Goal: Task Accomplishment & Management: Manage account settings

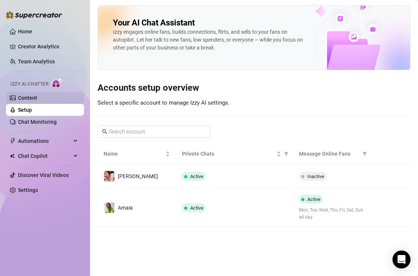
click at [37, 98] on link "Content" at bounding box center [27, 98] width 19 height 6
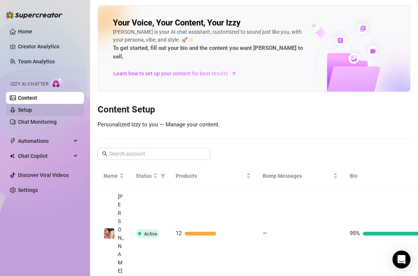
click at [32, 109] on link "Setup" at bounding box center [25, 110] width 14 height 6
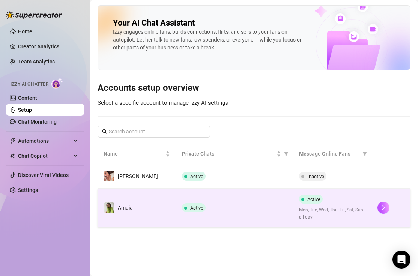
click at [139, 210] on td "Amaia" at bounding box center [137, 208] width 78 height 39
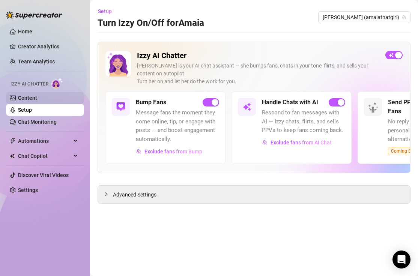
click at [37, 100] on link "Content" at bounding box center [27, 98] width 19 height 6
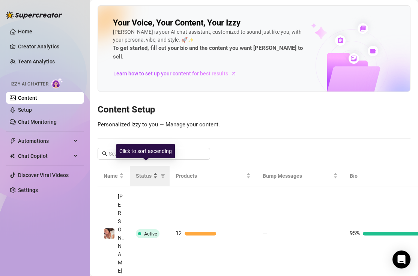
scroll to position [15, 0]
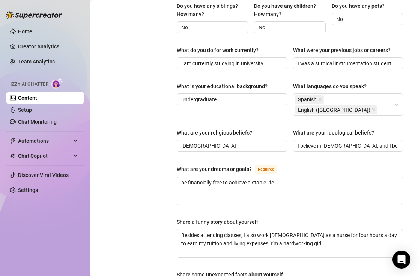
scroll to position [378, 0]
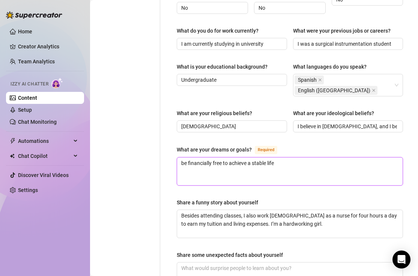
click at [235, 158] on textarea "be financially free to achieve a stable life" at bounding box center [290, 172] width 226 height 28
drag, startPoint x: 286, startPoint y: 141, endPoint x: 154, endPoint y: 128, distance: 133.2
click at [154, 128] on div "Personal Info Chatting Lifestyle Physique Content Intimate Details Socials Trai…" at bounding box center [254, 25] width 313 height 665
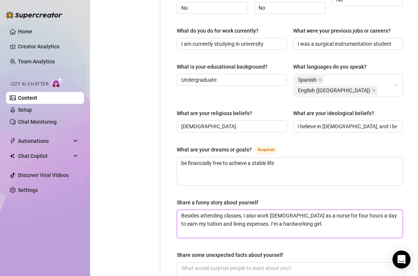
click at [253, 210] on textarea "Besides attending classes, I also work [DEMOGRAPHIC_DATA] as a nurse for four h…" at bounding box center [290, 224] width 226 height 28
drag, startPoint x: 303, startPoint y: 208, endPoint x: 169, endPoint y: 189, distance: 135.2
click at [169, 189] on div "Name Required [PERSON_NAME](s) Gender Required [DEMOGRAPHIC_DATA] [DEMOGRAPHIC_…" at bounding box center [285, 25] width 250 height 665
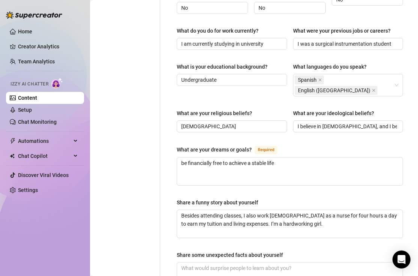
click at [147, 161] on div "Personal Info Chatting Lifestyle Physique Content Intimate Details Socials Trai…" at bounding box center [129, 25] width 63 height 665
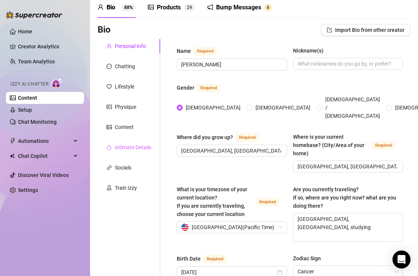
scroll to position [0, 0]
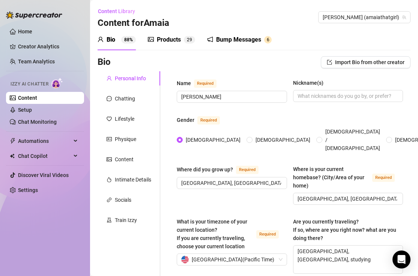
click at [166, 47] on div "Products 2 9" at bounding box center [171, 39] width 47 height 21
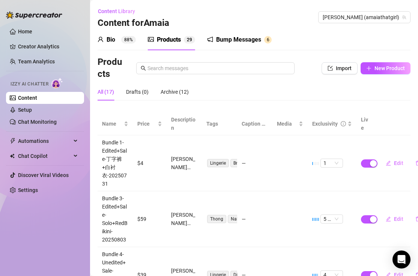
click at [127, 44] on div "Bio 88%" at bounding box center [117, 39] width 38 height 9
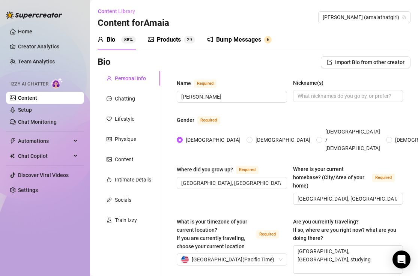
click at [163, 38] on div "Products" at bounding box center [169, 39] width 24 height 9
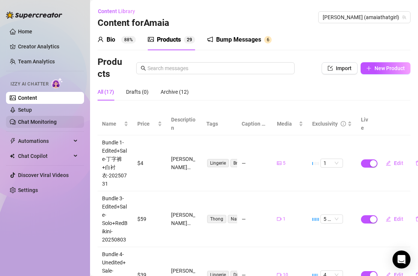
click at [41, 121] on link "Chat Monitoring" at bounding box center [37, 122] width 39 height 6
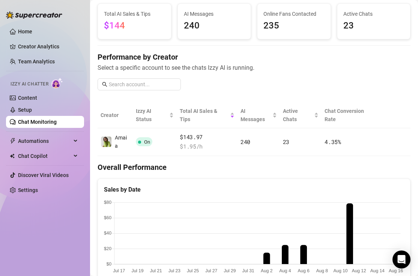
scroll to position [46, 0]
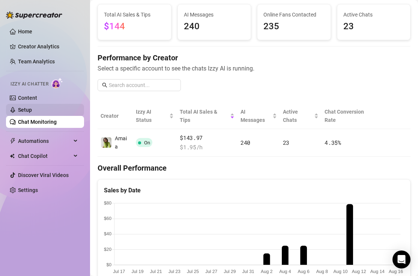
click at [32, 107] on link "Setup" at bounding box center [25, 110] width 14 height 6
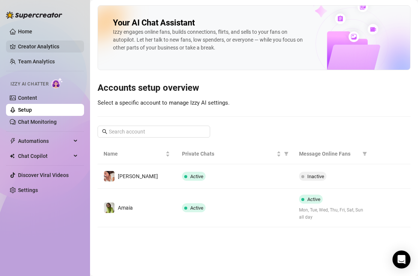
click at [31, 47] on link "Creator Analytics" at bounding box center [48, 47] width 60 height 12
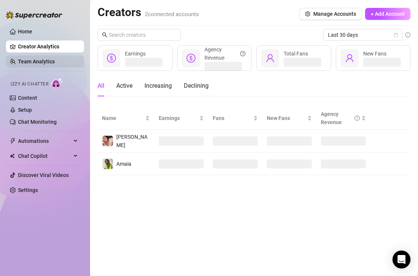
click at [30, 59] on link "Team Analytics" at bounding box center [36, 62] width 37 height 6
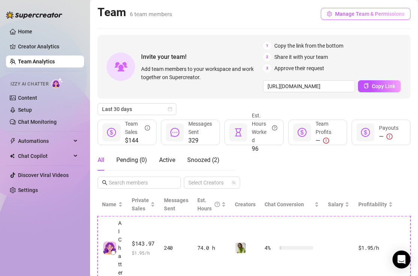
click at [370, 13] on span "Manage Team & Permissions" at bounding box center [369, 14] width 69 height 6
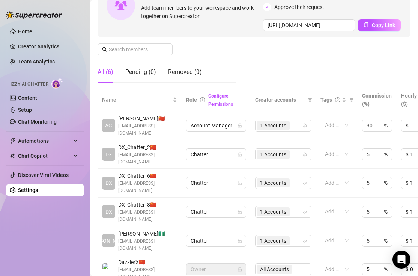
scroll to position [94, 0]
click at [231, 149] on span "Chatter" at bounding box center [215, 154] width 51 height 11
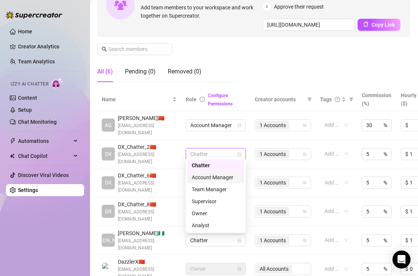
click at [218, 179] on div "Account Manager" at bounding box center [216, 177] width 48 height 8
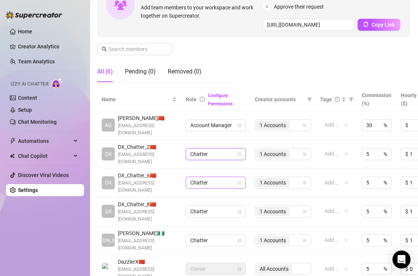
click at [218, 177] on span "Chatter" at bounding box center [215, 182] width 51 height 11
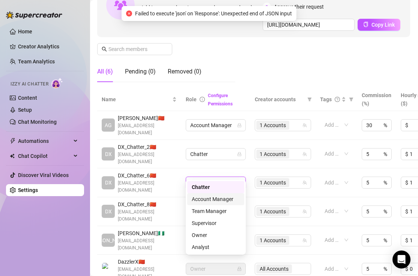
click at [211, 199] on div "Account Manager" at bounding box center [216, 199] width 48 height 8
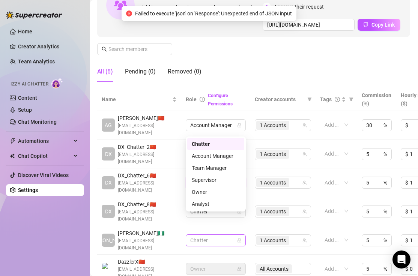
click at [210, 235] on span "Chatter" at bounding box center [215, 240] width 51 height 11
click at [210, 229] on td "Chatter" at bounding box center [215, 240] width 69 height 29
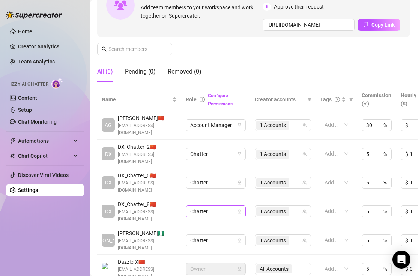
click at [230, 206] on span "Chatter" at bounding box center [215, 211] width 51 height 11
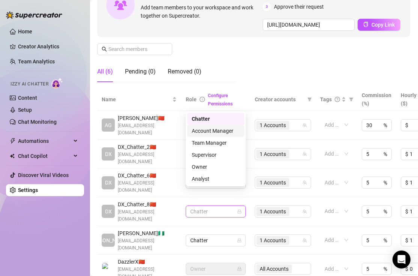
click at [214, 128] on div "Account Manager" at bounding box center [216, 131] width 48 height 8
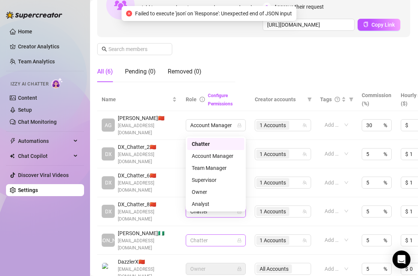
click at [222, 235] on span "Chatter" at bounding box center [215, 240] width 51 height 11
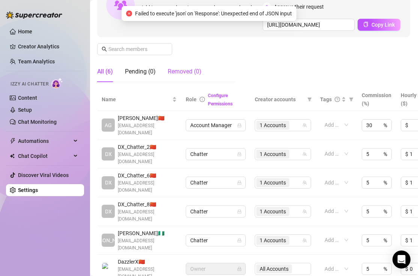
click at [187, 68] on div "Removed (0)" at bounding box center [185, 71] width 34 height 9
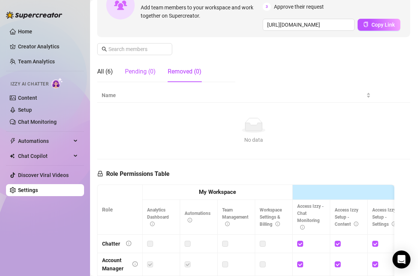
click at [149, 69] on div "Pending (0)" at bounding box center [140, 71] width 31 height 9
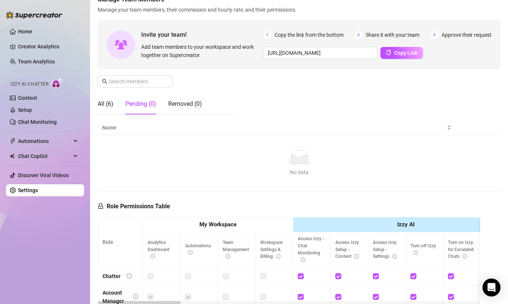
scroll to position [48, 0]
click at [177, 108] on div "Removed (0)" at bounding box center [185, 103] width 34 height 21
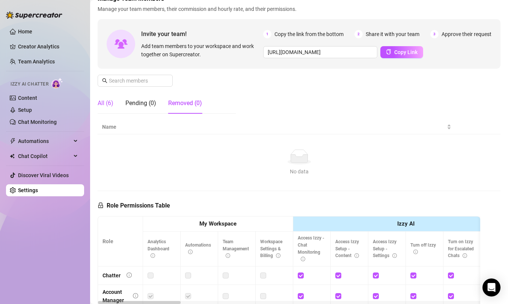
click at [103, 101] on div "All (6)" at bounding box center [106, 103] width 16 height 9
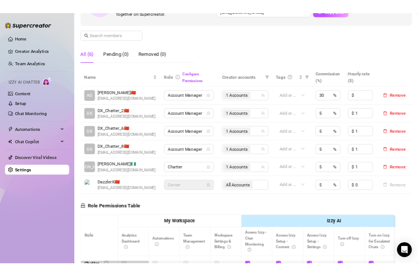
scroll to position [102, 0]
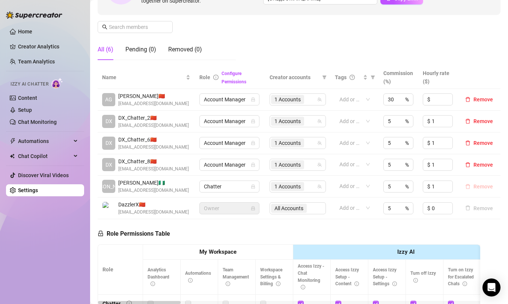
click at [418, 191] on button "Remove" at bounding box center [479, 186] width 34 height 9
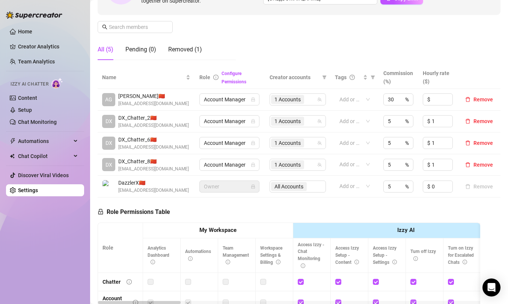
click at [317, 193] on div "All Accounts" at bounding box center [298, 187] width 56 height 12
drag, startPoint x: 435, startPoint y: 130, endPoint x: 431, endPoint y: 128, distance: 4.4
click at [418, 127] on div "$ 1" at bounding box center [438, 121] width 30 height 12
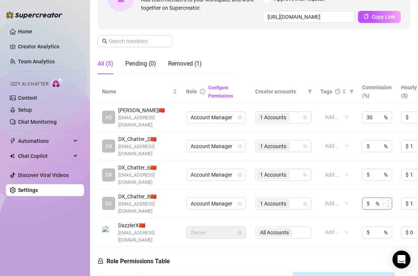
click at [373, 198] on input "5" at bounding box center [371, 203] width 8 height 11
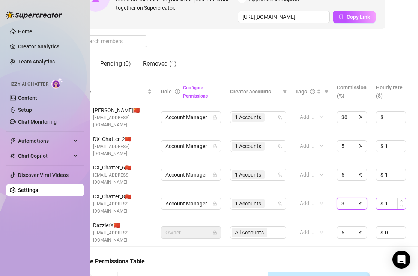
type input "3"
click at [387, 198] on input "1" at bounding box center [395, 203] width 21 height 11
type input "2"
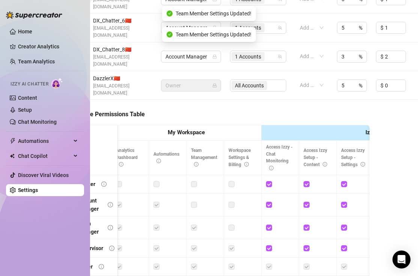
scroll to position [290, 25]
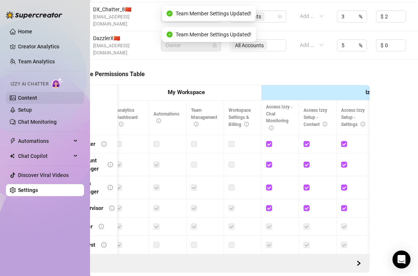
click at [28, 95] on link "Content" at bounding box center [27, 98] width 19 height 6
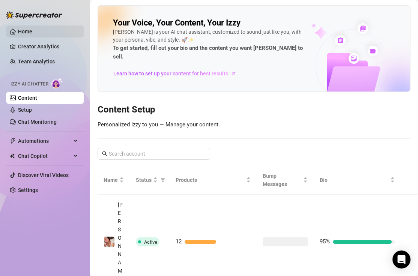
click at [32, 30] on link "Home" at bounding box center [25, 32] width 14 height 6
